Goal: Book appointment/travel/reservation

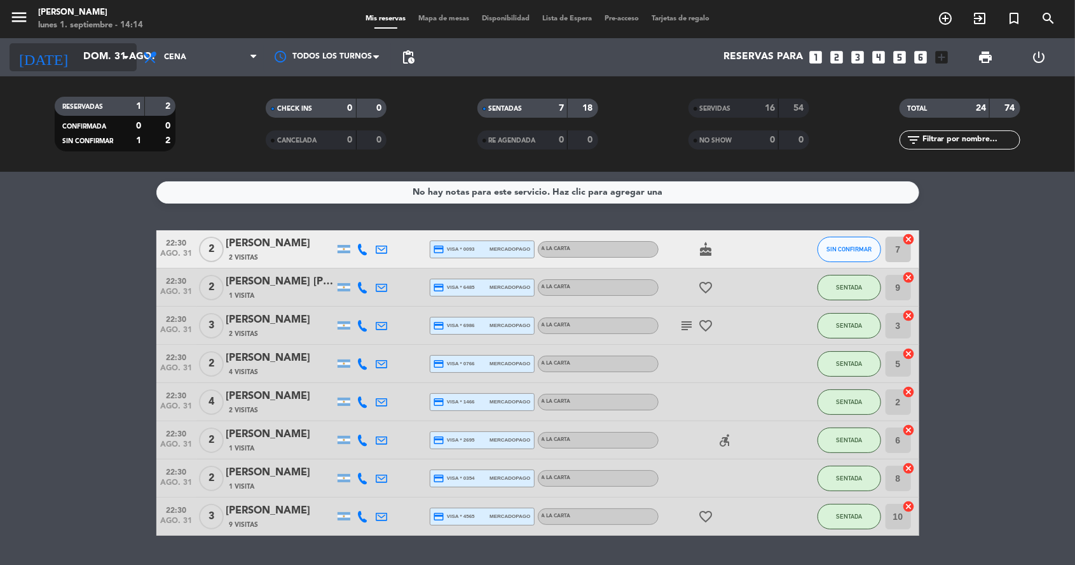
click at [77, 52] on input "dom. 31 ago." at bounding box center [144, 57] width 134 height 24
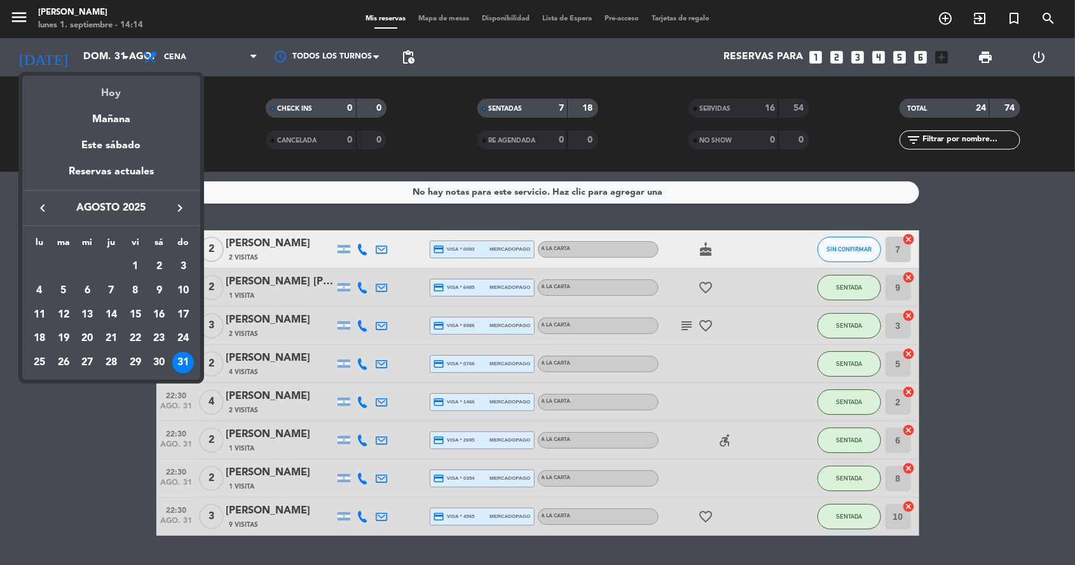
click at [90, 95] on div "Hoy" at bounding box center [111, 89] width 178 height 26
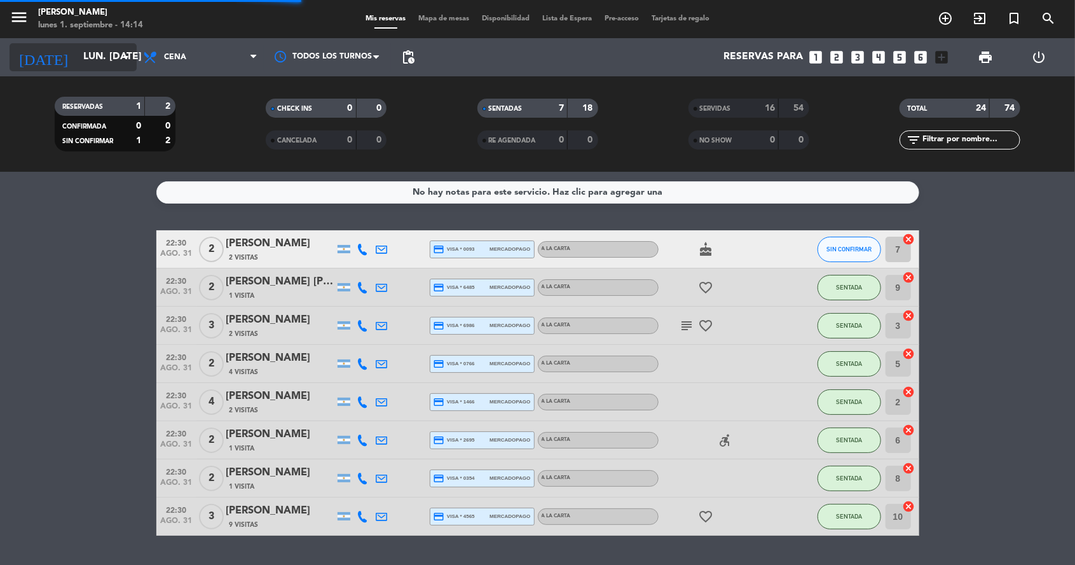
click at [77, 66] on input "lun. [DATE]" at bounding box center [144, 57] width 134 height 24
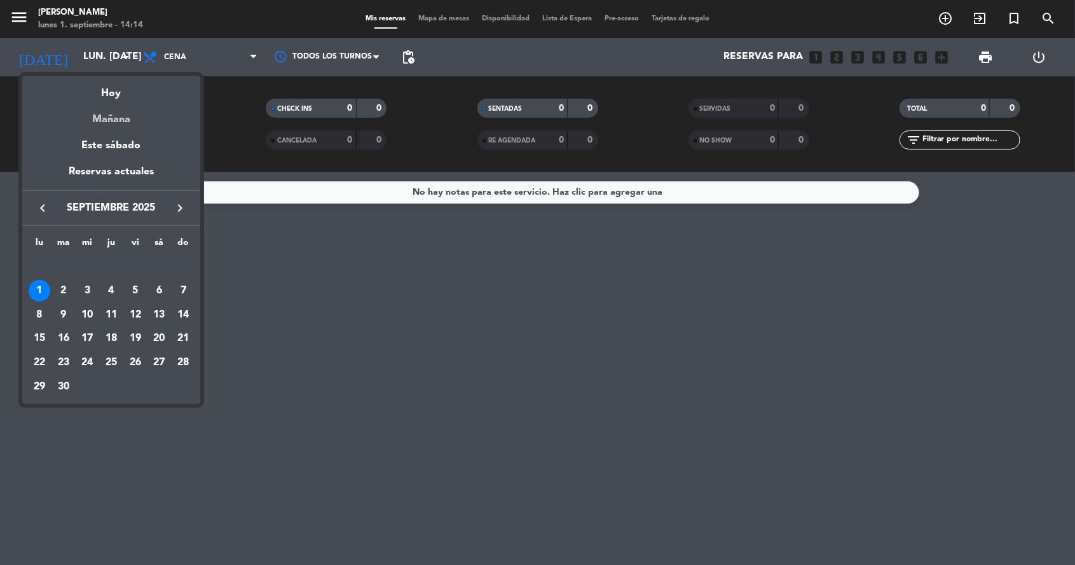
click at [94, 121] on div "Mañana" at bounding box center [111, 115] width 178 height 26
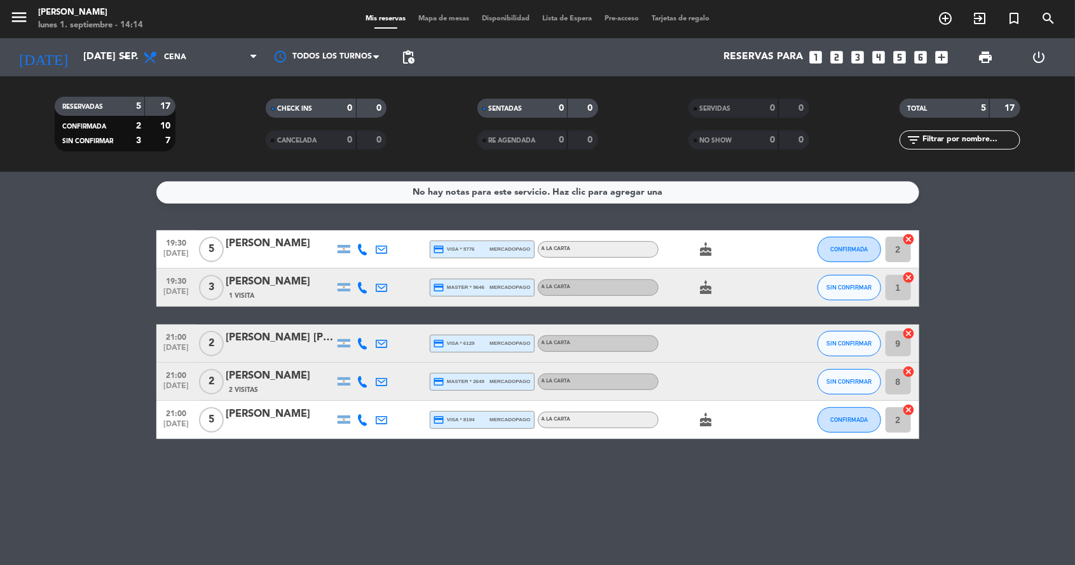
click at [24, 19] on icon "menu" at bounding box center [19, 17] width 19 height 19
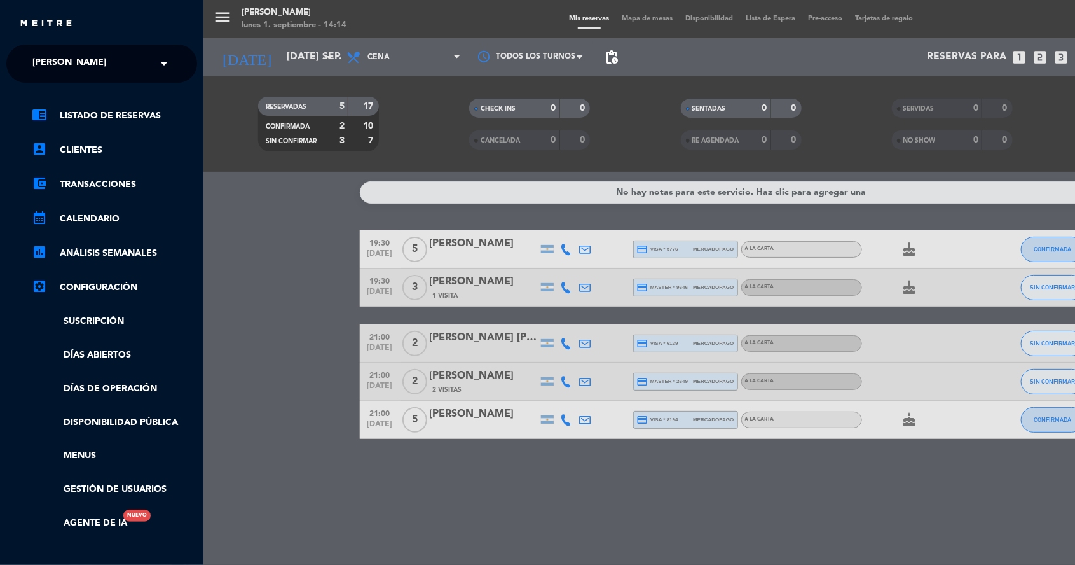
click at [55, 62] on span "[PERSON_NAME]" at bounding box center [69, 63] width 74 height 27
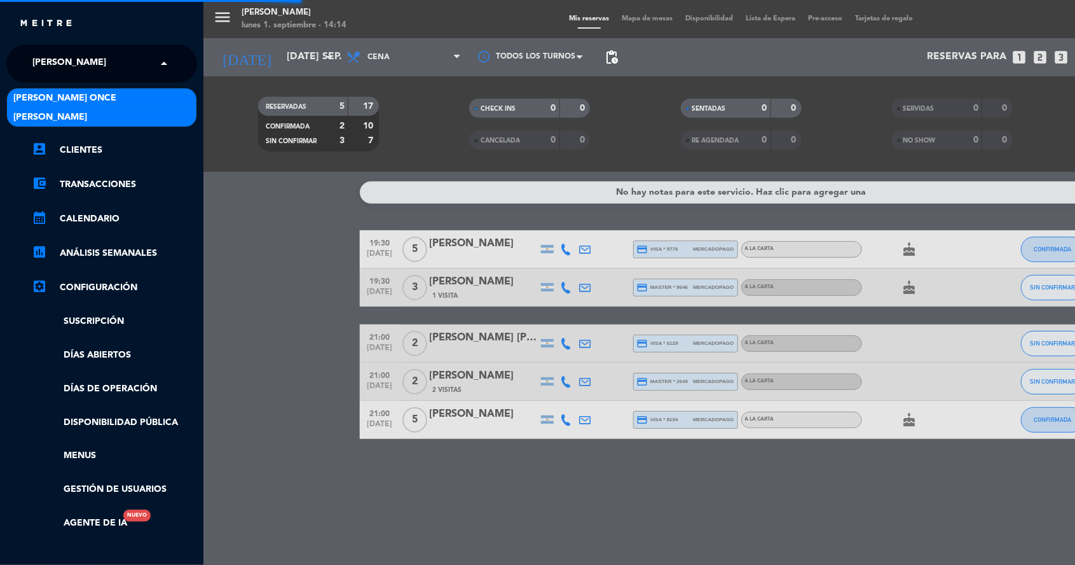
click at [71, 97] on span "[PERSON_NAME] Once" at bounding box center [64, 98] width 103 height 15
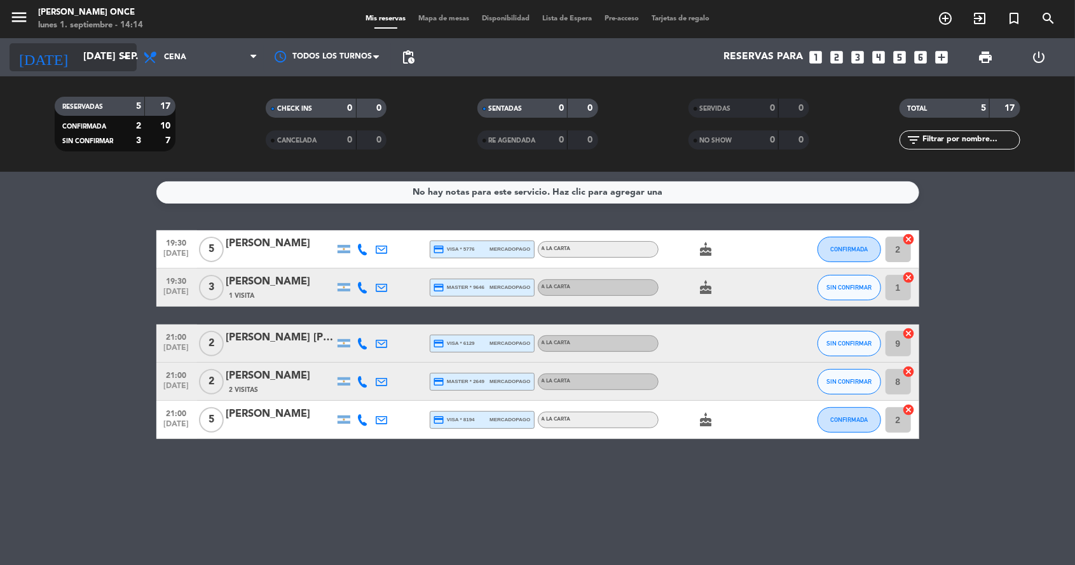
click at [77, 67] on input "[DATE] sep." at bounding box center [144, 57] width 134 height 24
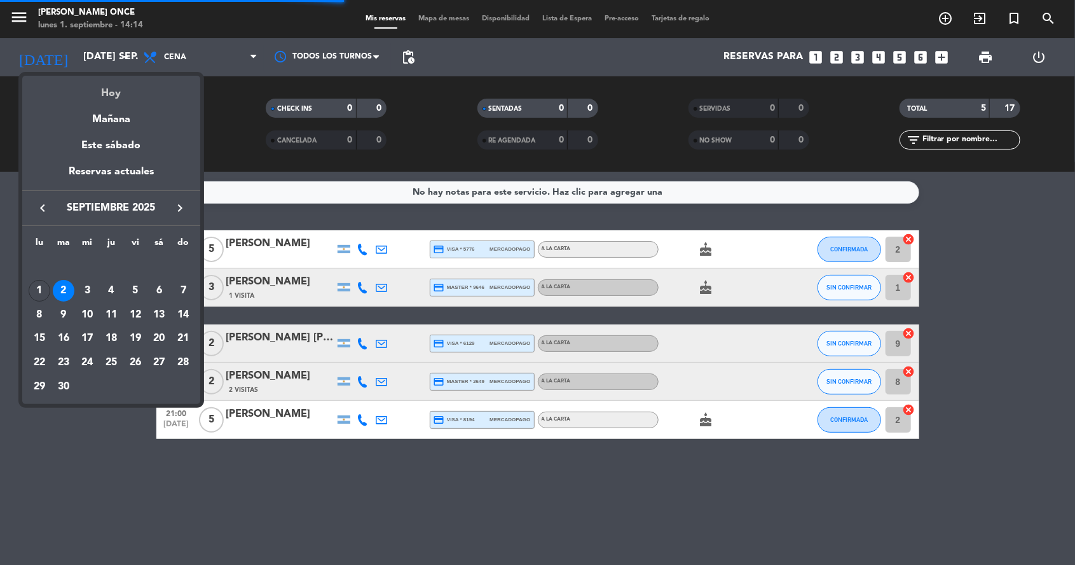
click at [101, 95] on div "Hoy" at bounding box center [111, 89] width 178 height 26
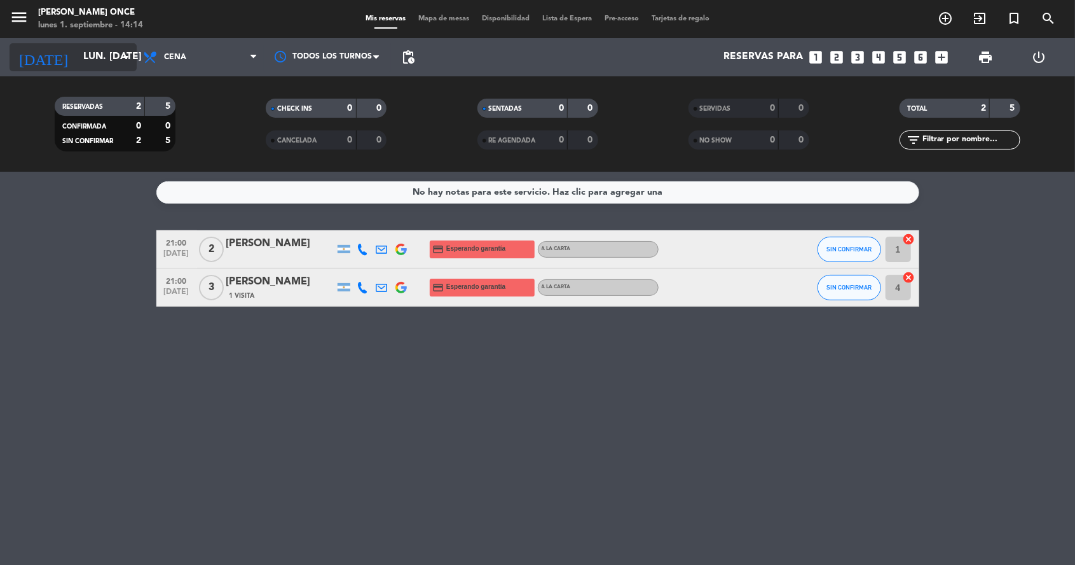
click at [77, 66] on input "lun. [DATE]" at bounding box center [144, 57] width 134 height 24
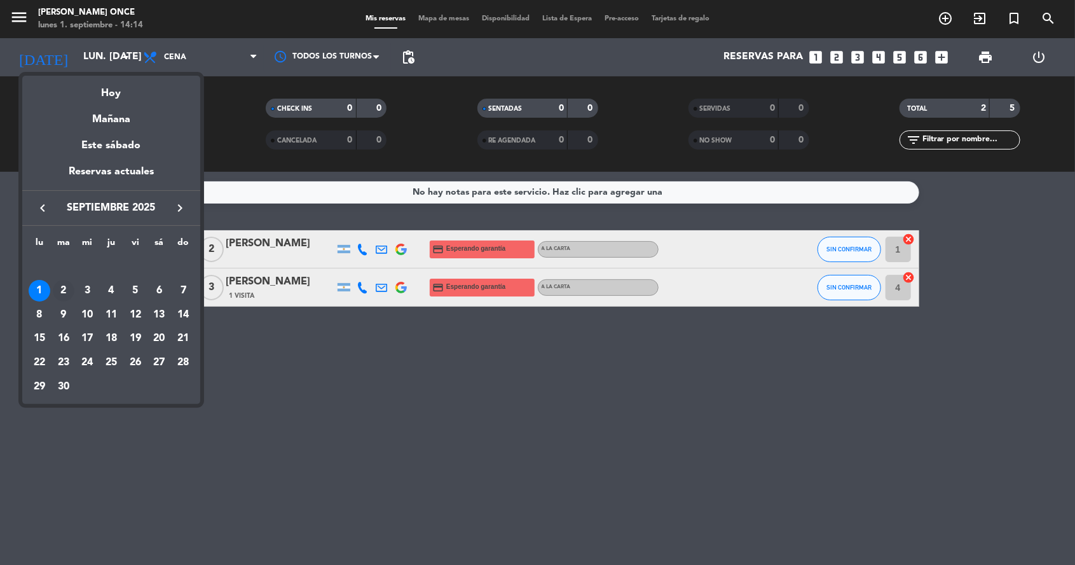
click at [66, 300] on div "2" at bounding box center [64, 291] width 22 height 22
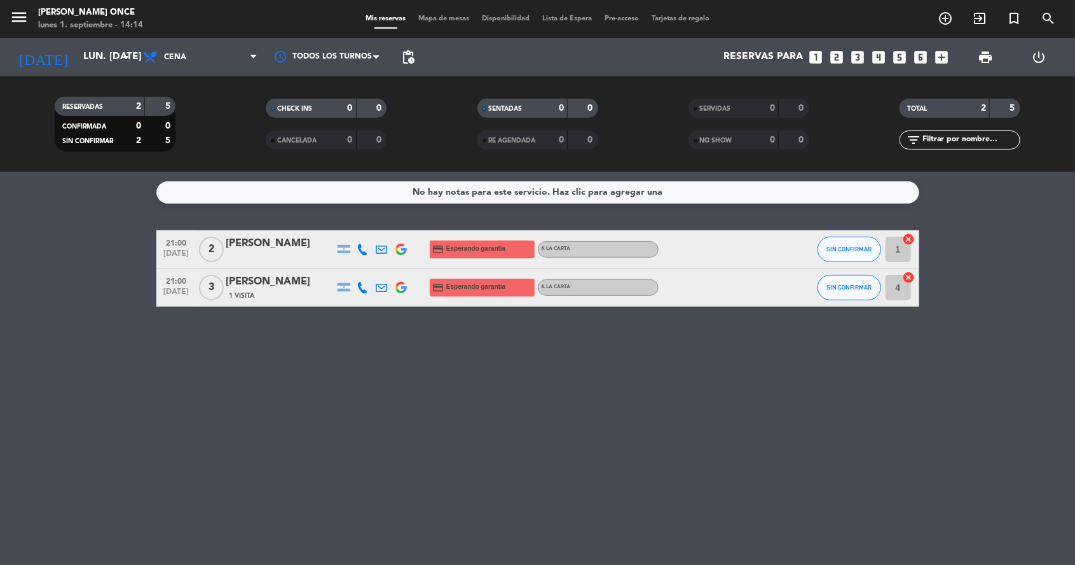
type input "[DATE] sep."
click at [27, 22] on icon "menu" at bounding box center [19, 17] width 19 height 19
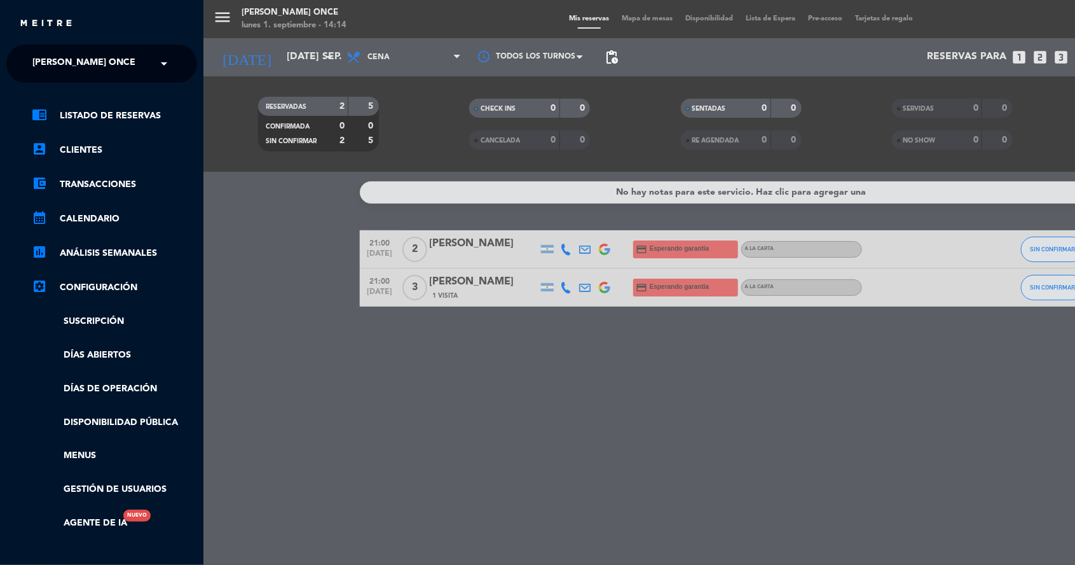
click at [59, 69] on span "[PERSON_NAME] Once" at bounding box center [83, 63] width 103 height 27
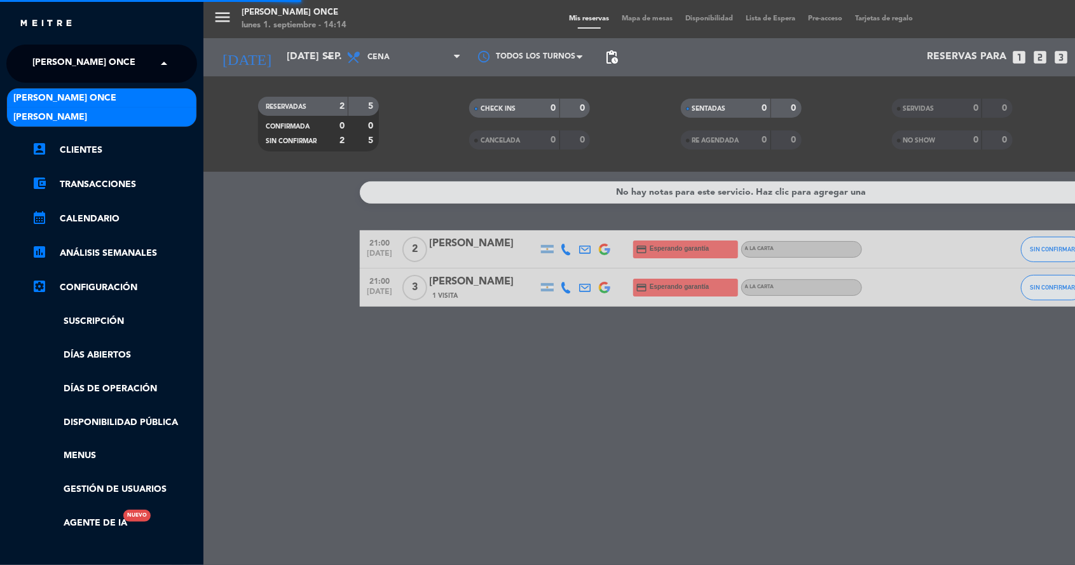
click at [69, 118] on span "[PERSON_NAME]" at bounding box center [50, 117] width 74 height 15
